Goal: Information Seeking & Learning: Learn about a topic

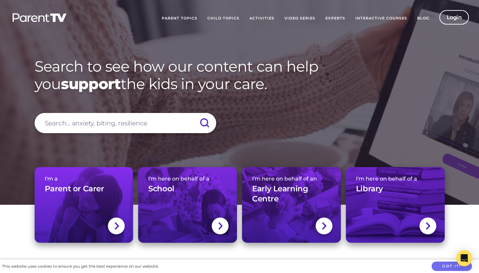
click at [125, 124] on input "search" at bounding box center [126, 123] width 182 height 20
type input "[MEDICAL_DATA]"
click at [193, 113] on input "submit" at bounding box center [205, 123] width 24 height 20
